Goal: Task Accomplishment & Management: Use online tool/utility

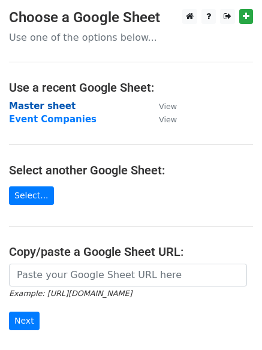
click at [34, 105] on strong "Master sheet" at bounding box center [42, 106] width 67 height 11
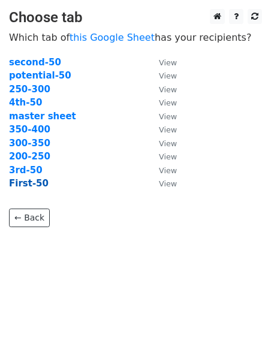
click at [25, 182] on strong "First-50" at bounding box center [29, 183] width 40 height 11
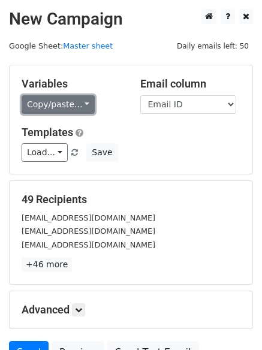
click at [79, 102] on link "Copy/paste..." at bounding box center [58, 104] width 73 height 19
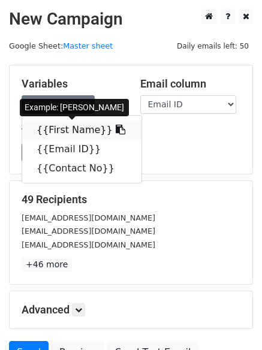
click at [68, 131] on link "{{First Name}}" at bounding box center [81, 130] width 119 height 19
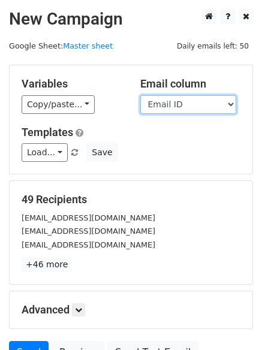
click at [230, 104] on select "First Name Email ID Contact No" at bounding box center [188, 104] width 96 height 19
click at [140, 95] on select "First Name Email ID Contact No" at bounding box center [188, 104] width 96 height 19
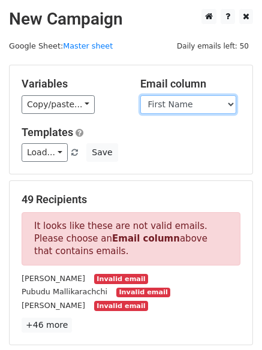
click at [230, 106] on select "First Name Email ID Contact No" at bounding box center [188, 104] width 96 height 19
select select "Email ID"
click at [140, 95] on select "First Name Email ID Contact No" at bounding box center [188, 104] width 96 height 19
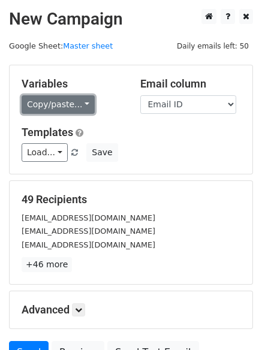
click at [79, 103] on link "Copy/paste..." at bounding box center [58, 104] width 73 height 19
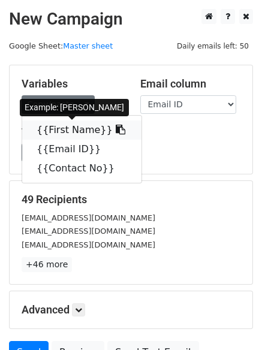
click at [116, 128] on icon at bounding box center [121, 130] width 10 height 10
